Goal: Task Accomplishment & Management: Manage account settings

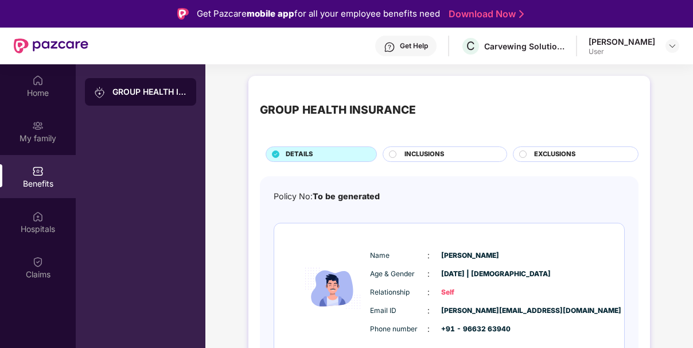
click at [471, 157] on div "INCLUSIONS" at bounding box center [450, 155] width 102 height 12
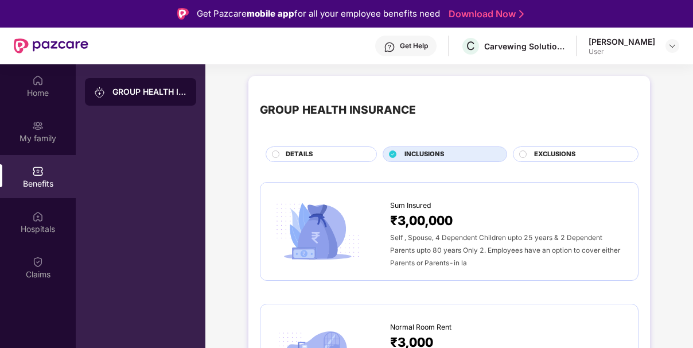
click at [536, 151] on span "EXCLUSIONS" at bounding box center [554, 154] width 41 height 10
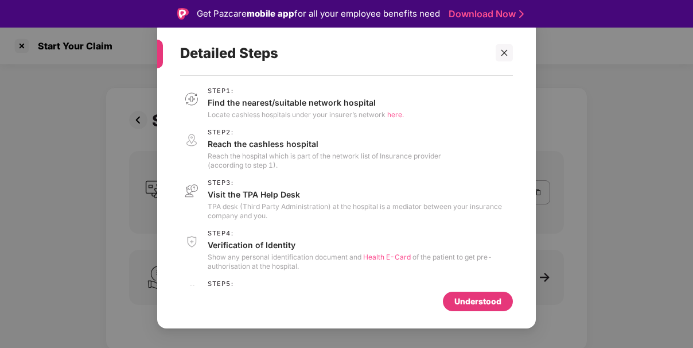
click at [506, 54] on icon "close" at bounding box center [504, 53] width 6 height 6
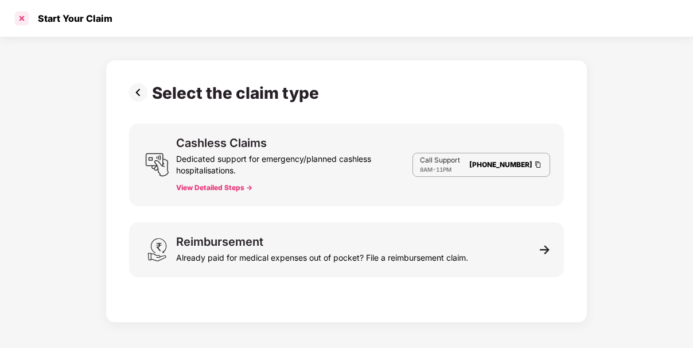
click at [22, 18] on div at bounding box center [22, 18] width 18 height 18
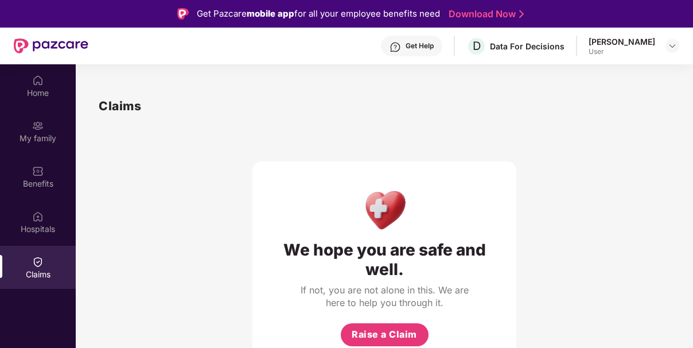
click at [661, 41] on div "Srinath D N User" at bounding box center [633, 46] width 91 height 20
click at [626, 54] on div "User" at bounding box center [621, 51] width 67 height 9
click at [669, 45] on img at bounding box center [672, 45] width 9 height 9
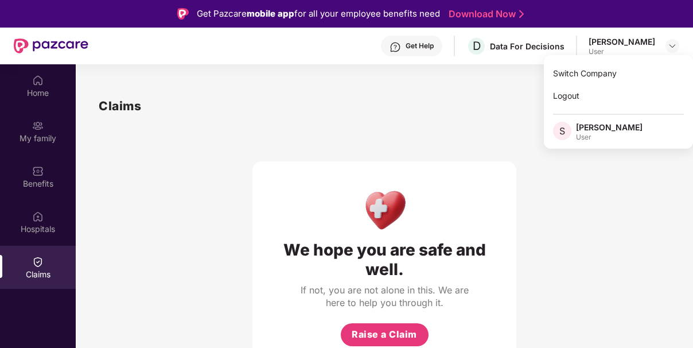
click at [584, 98] on div "Logout" at bounding box center [618, 95] width 149 height 22
